Goal: Task Accomplishment & Management: Manage account settings

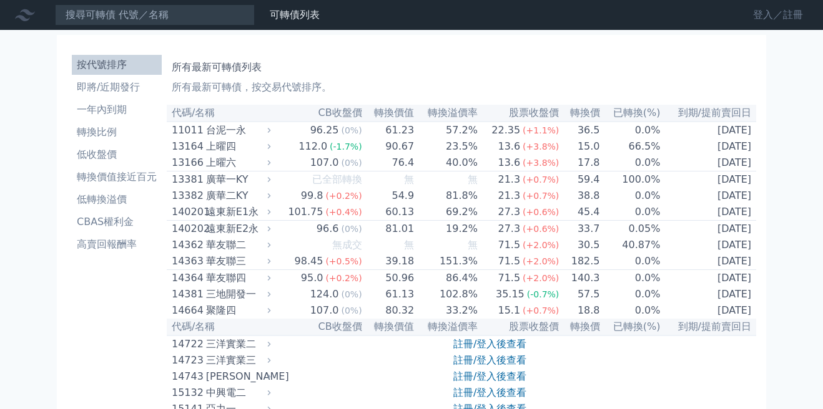
click at [765, 19] on link "登入／註冊" at bounding box center [778, 15] width 70 height 20
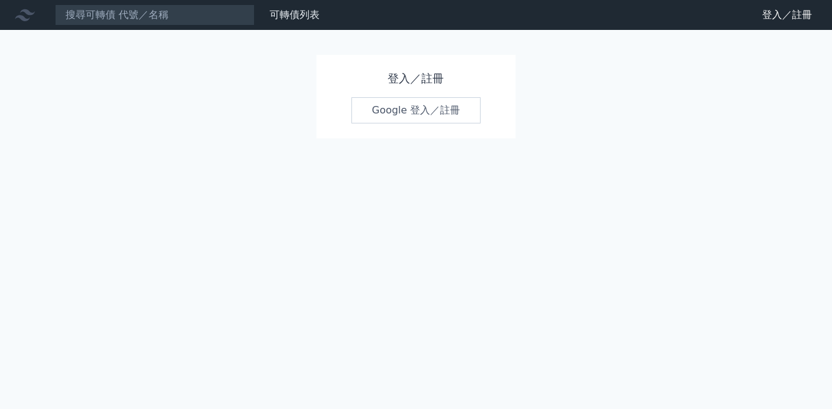
click at [418, 108] on link "Google 登入／註冊" at bounding box center [416, 110] width 130 height 26
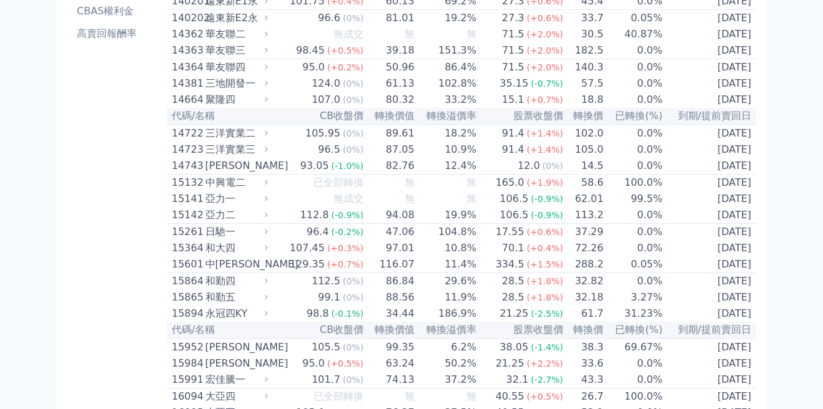
scroll to position [5880, 0]
